Goal: Find specific page/section: Find specific page/section

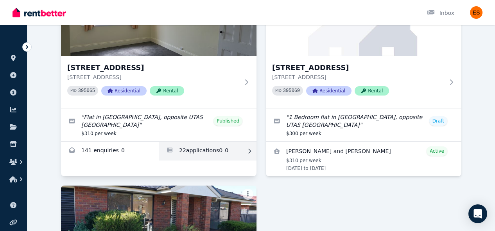
click at [212, 151] on link "Applications for Unit 2/55 Invermay Rd, Invermay" at bounding box center [208, 151] width 98 height 19
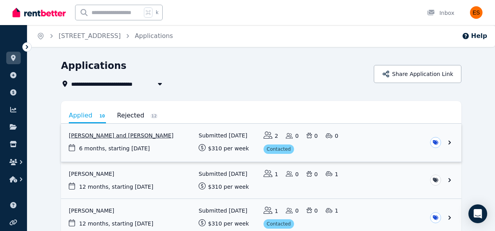
click at [369, 137] on link "View application: Sagar Budhathoki and Nisha Puri" at bounding box center [261, 143] width 401 height 38
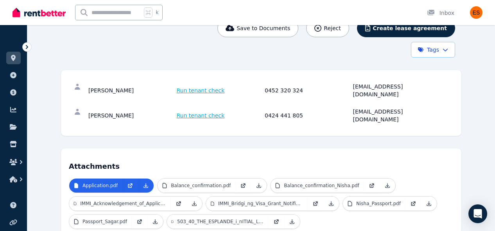
scroll to position [117, 0]
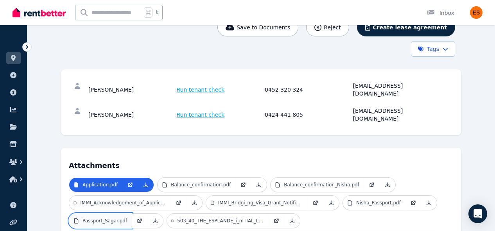
click at [95, 218] on p "Passport_Sagar.pdf" at bounding box center [105, 221] width 45 height 6
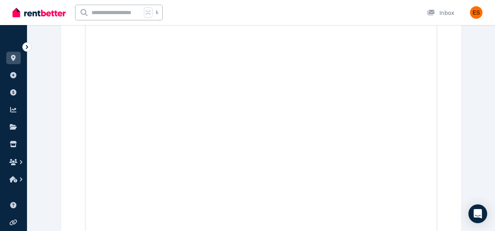
scroll to position [382, 0]
click at [13, 63] on link at bounding box center [13, 58] width 14 height 13
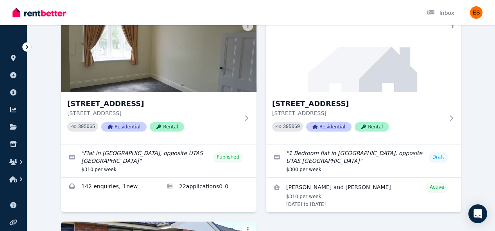
scroll to position [68, 0]
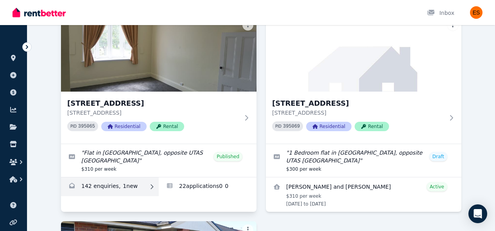
click at [106, 189] on link "Enquiries for Unit 2/55 Invermay Rd, Invermay" at bounding box center [110, 186] width 98 height 19
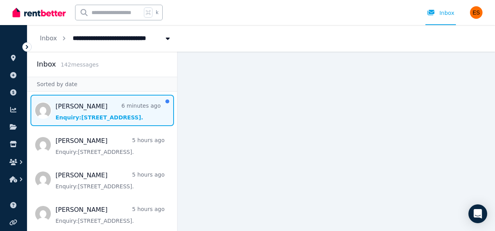
click at [92, 102] on span "Message list" at bounding box center [102, 110] width 150 height 31
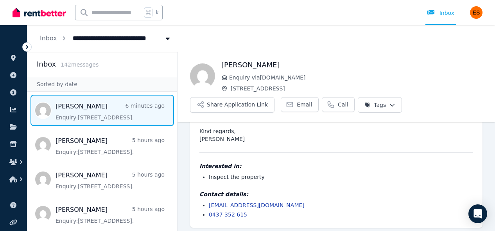
scroll to position [61, 0]
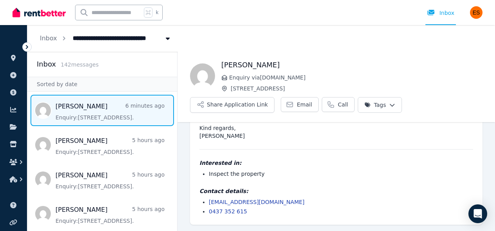
click at [389, 104] on html "**********" at bounding box center [247, 115] width 495 height 231
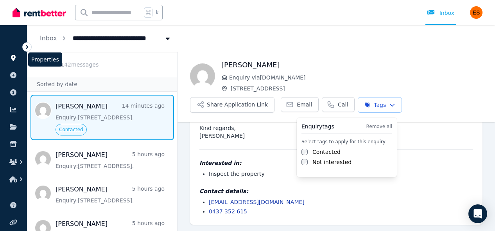
click at [15, 62] on html "**********" at bounding box center [247, 115] width 495 height 231
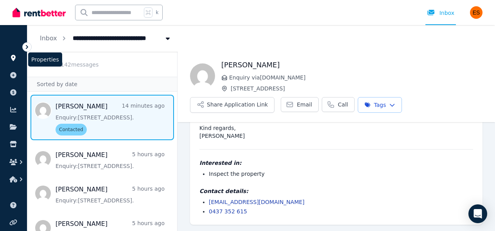
click at [13, 57] on icon at bounding box center [13, 58] width 8 height 6
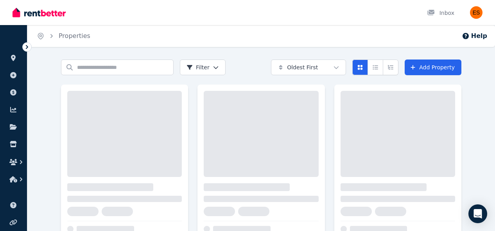
scroll to position [39, 0]
